Goal: Task Accomplishment & Management: Manage account settings

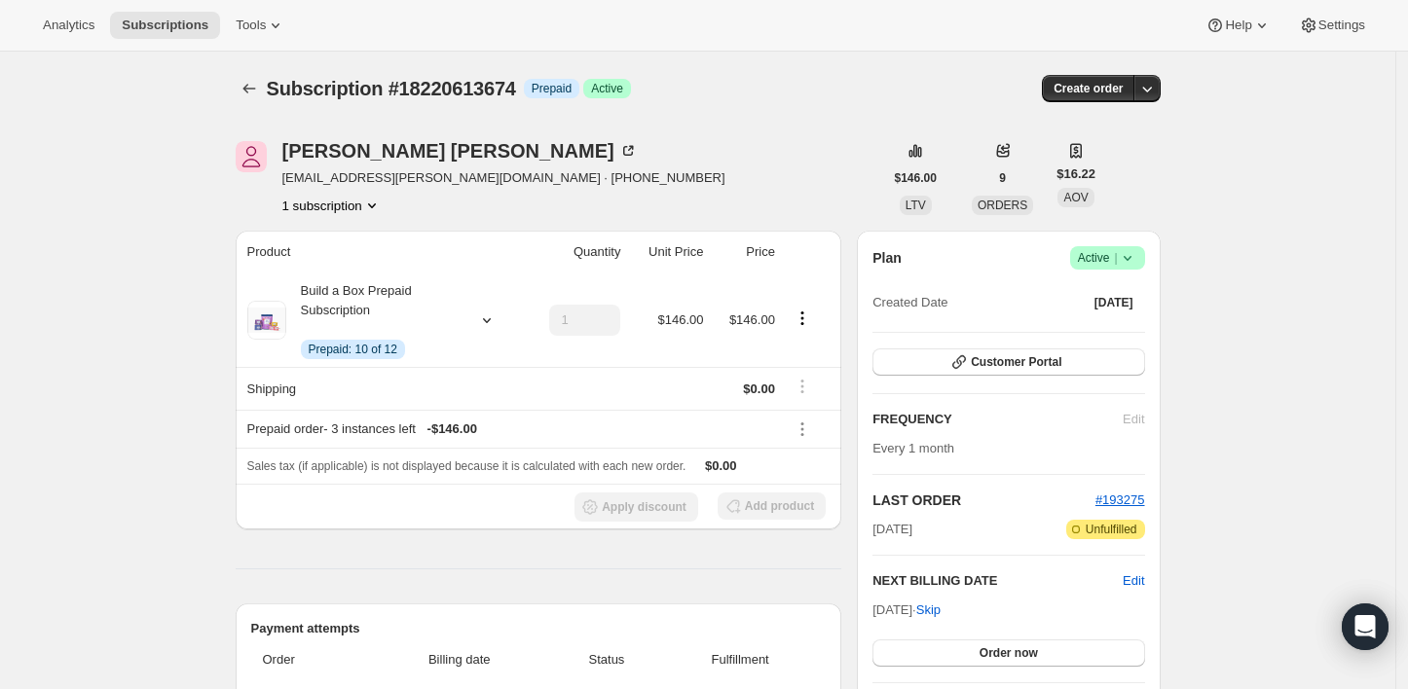
click at [1125, 253] on icon at bounding box center [1127, 257] width 19 height 19
click at [1074, 331] on span "Cancel subscription" at bounding box center [1114, 328] width 110 height 15
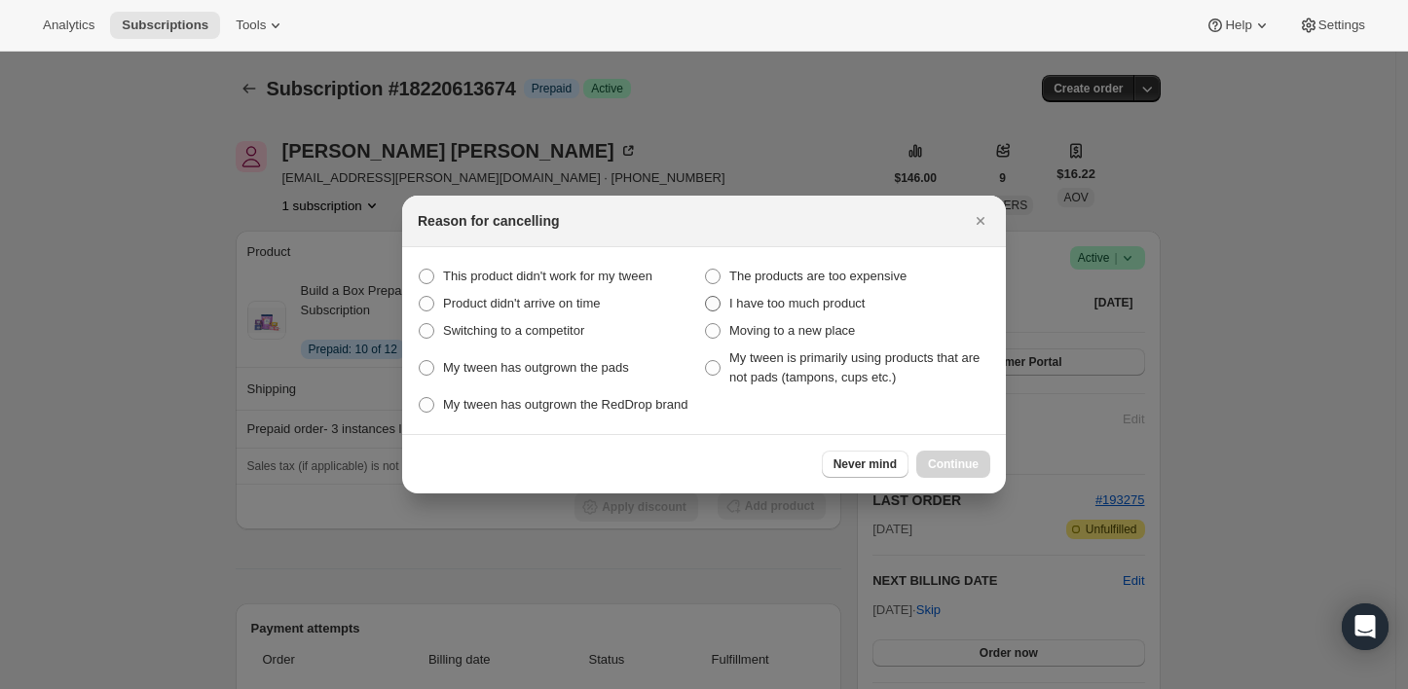
click at [719, 292] on label "I have too much product" at bounding box center [847, 303] width 286 height 27
click at [706, 296] on product "I have too much product" at bounding box center [705, 296] width 1 height 1
radio product "true"
click at [951, 463] on span "Continue" at bounding box center [953, 465] width 51 height 16
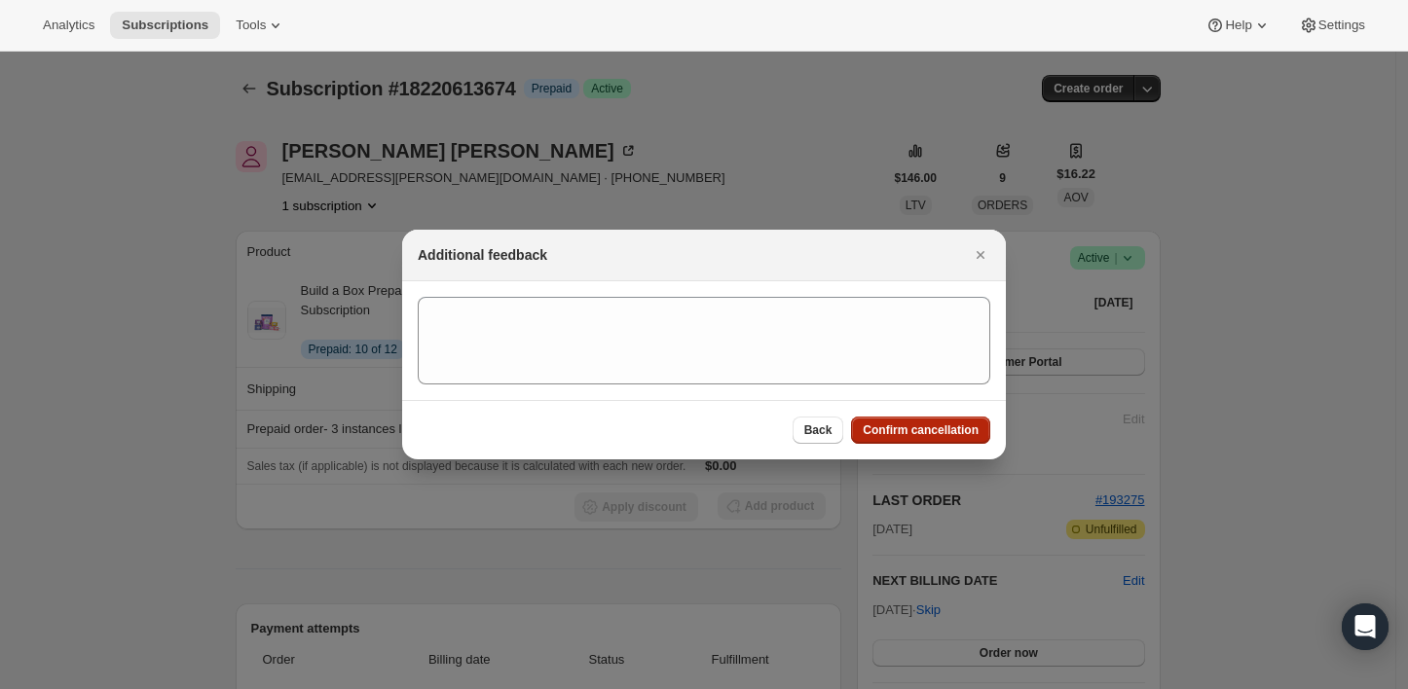
click at [884, 434] on span "Confirm cancellation" at bounding box center [921, 431] width 116 height 16
